Goal: Task Accomplishment & Management: Use online tool/utility

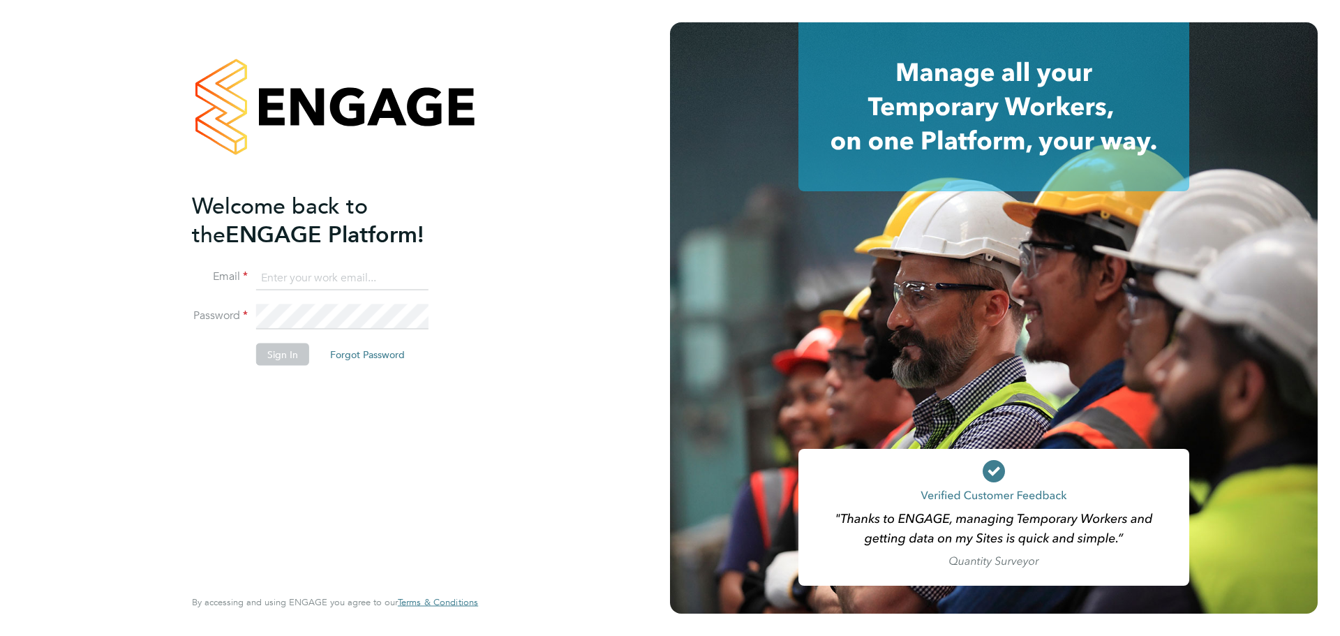
type input "casey.manton@magnussearch.com"
click at [269, 358] on button "Sign In" at bounding box center [282, 354] width 53 height 22
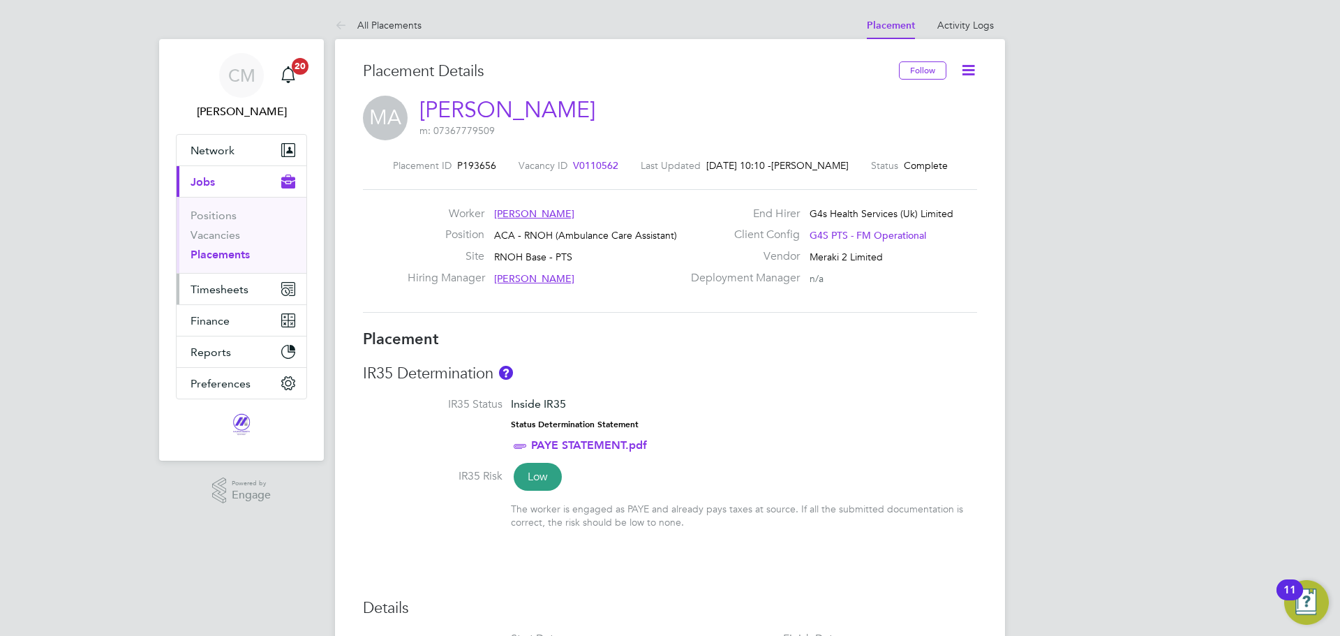
click at [209, 280] on button "Timesheets" at bounding box center [242, 289] width 130 height 31
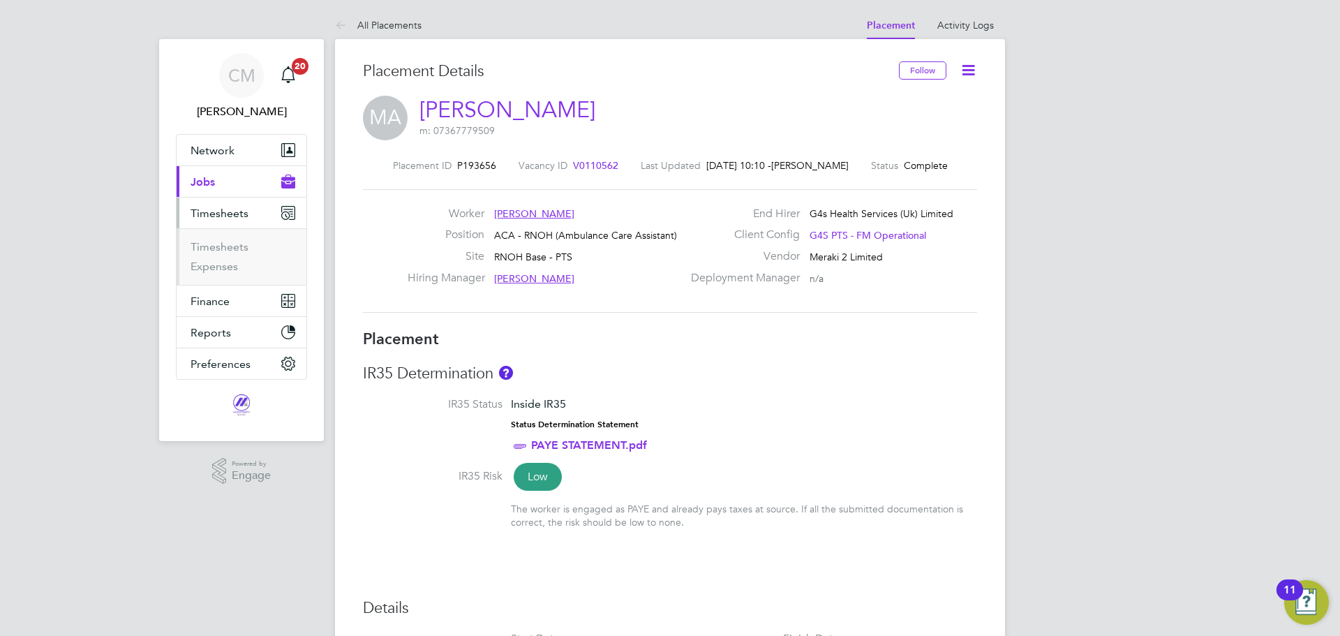
click at [221, 259] on li "Timesheets" at bounding box center [243, 250] width 105 height 20
click at [221, 247] on link "Timesheets" at bounding box center [220, 246] width 58 height 13
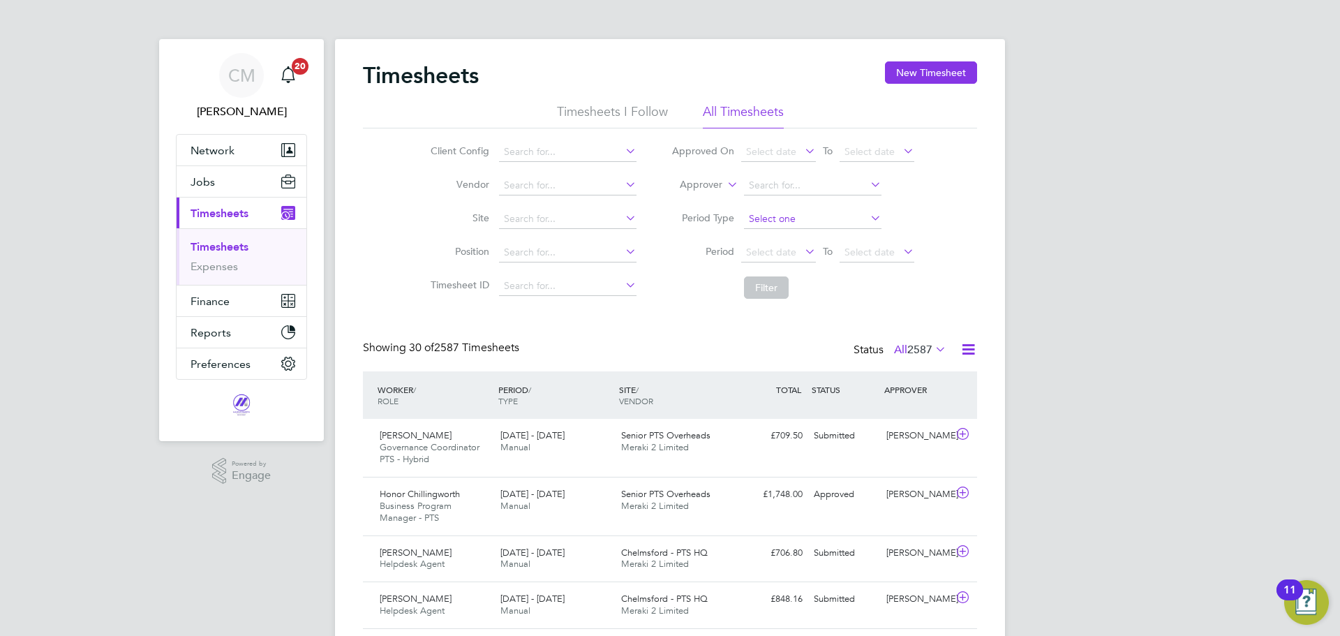
click at [775, 221] on input at bounding box center [812, 219] width 137 height 20
click at [772, 258] on span "Select date" at bounding box center [778, 253] width 75 height 19
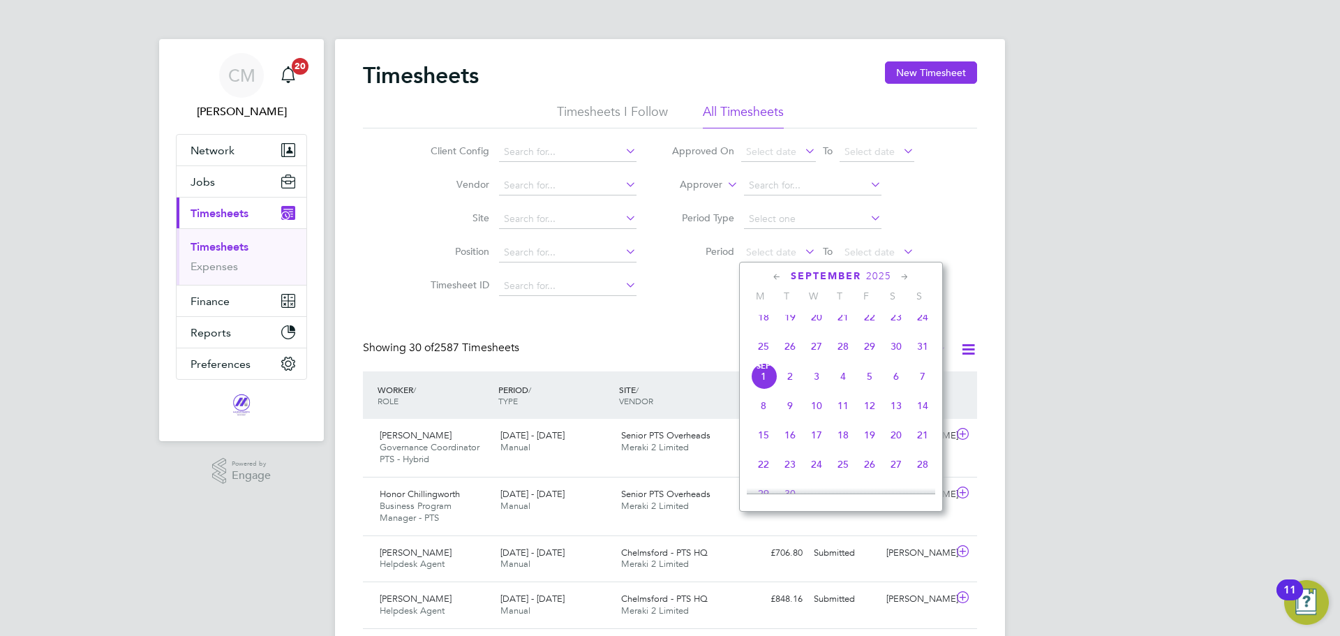
click at [767, 354] on span "25" at bounding box center [763, 346] width 27 height 27
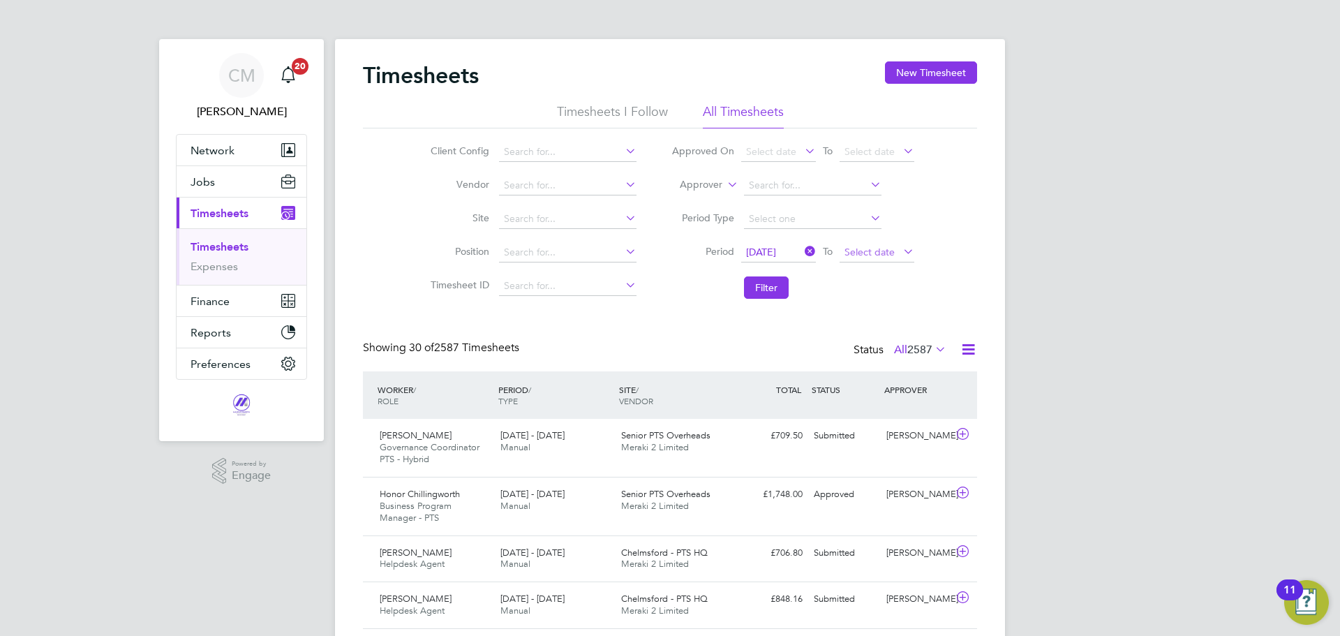
click at [890, 256] on span "Select date" at bounding box center [869, 252] width 50 height 13
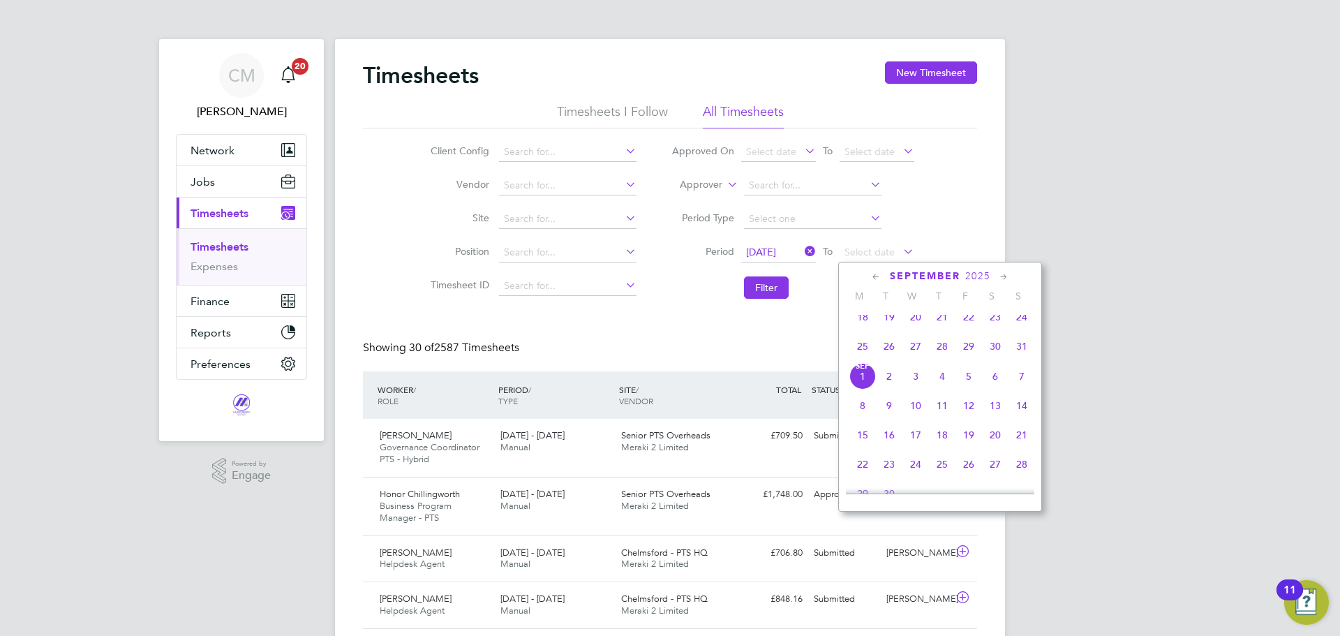
click at [1024, 357] on span "31" at bounding box center [1021, 346] width 27 height 27
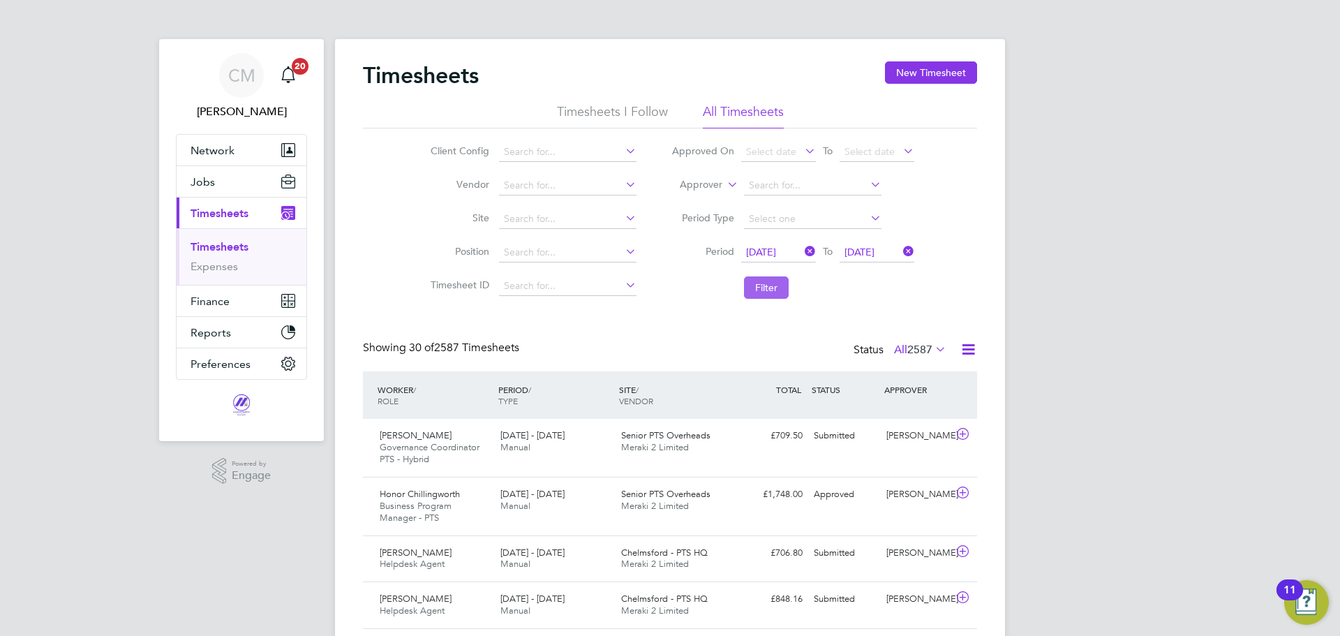
click at [770, 278] on button "Filter" at bounding box center [766, 287] width 45 height 22
